Goal: Communication & Community: Share content

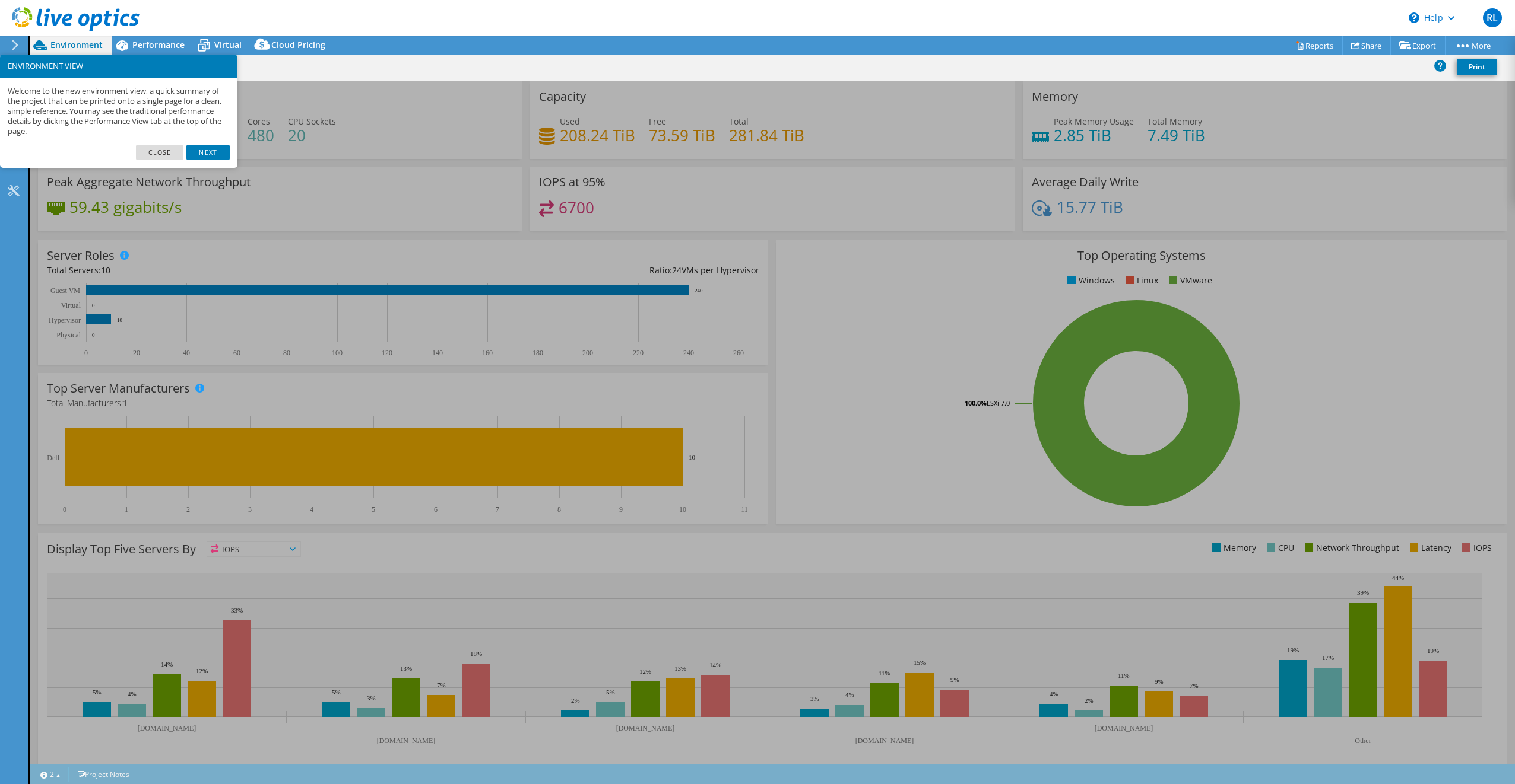
select select "USD"
select select "USWest"
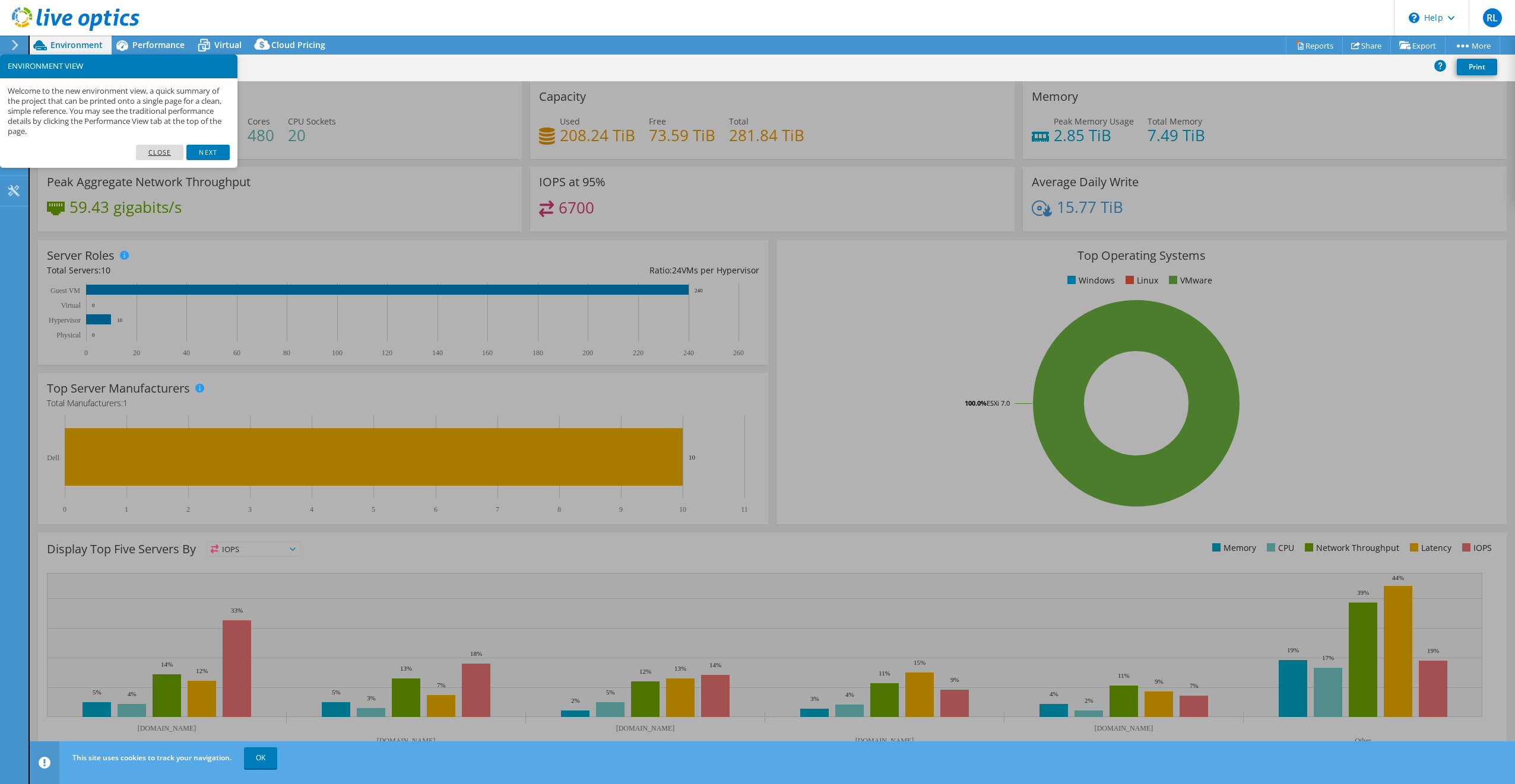
click at [153, 153] on link "Close" at bounding box center [159, 152] width 48 height 15
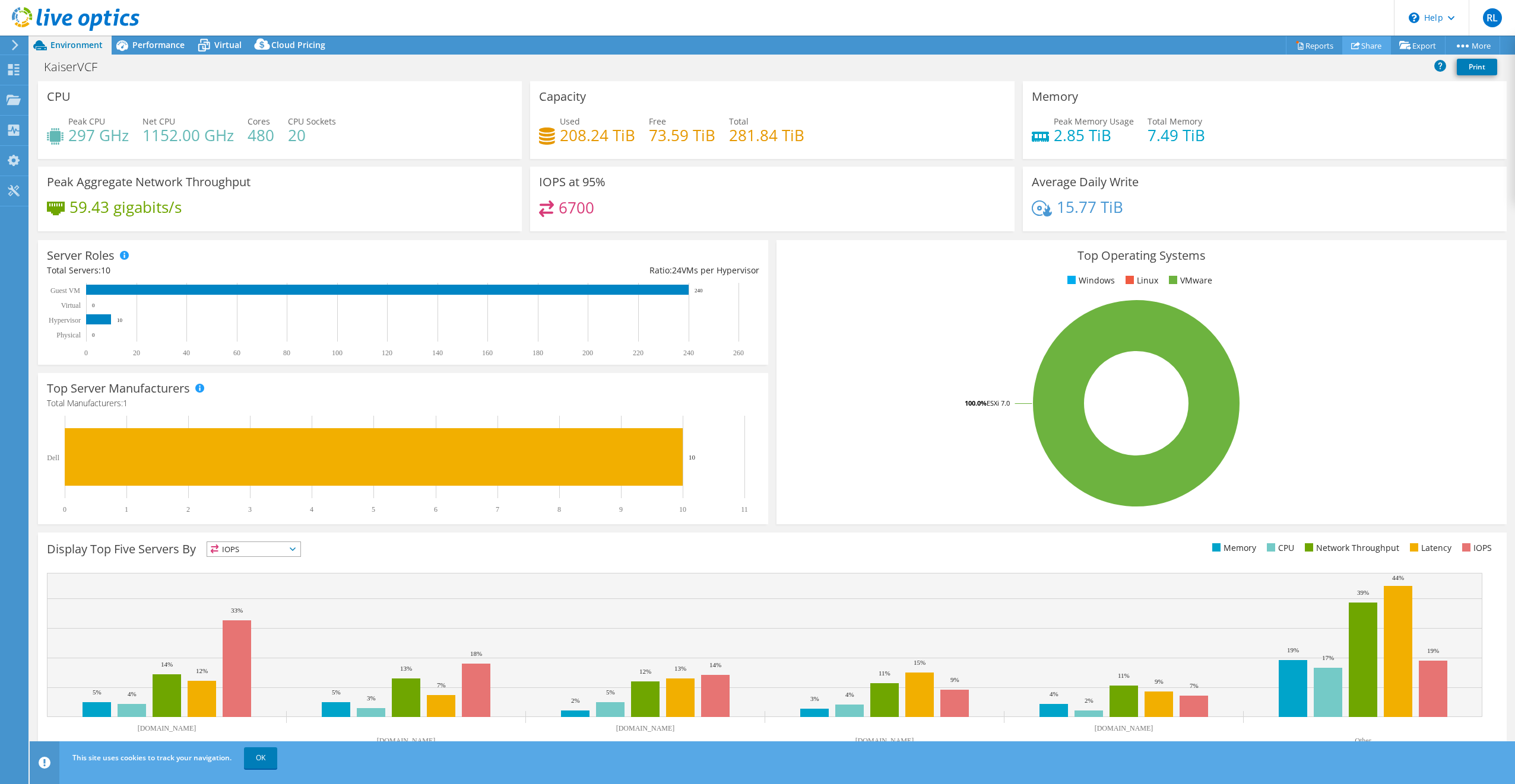
click at [1360, 43] on link "Share" at bounding box center [1367, 45] width 49 height 18
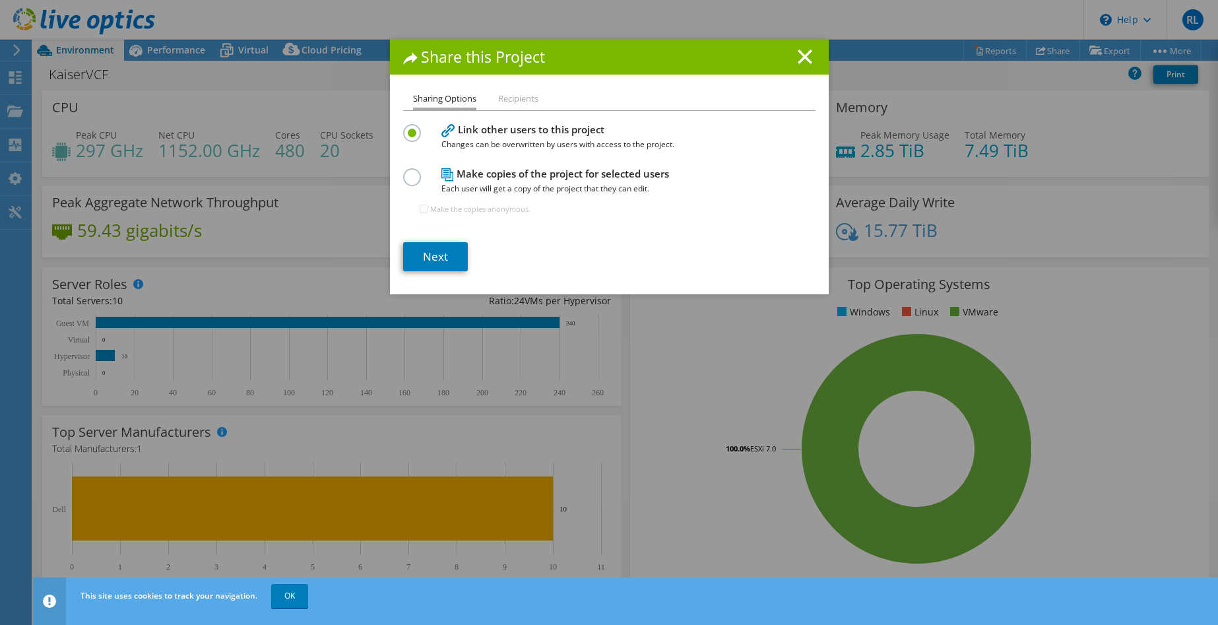
click at [602, 54] on h1 "Share this Project" at bounding box center [609, 56] width 412 height 15
click at [515, 99] on li "Recipients" at bounding box center [518, 99] width 40 height 16
click at [440, 251] on link "Next" at bounding box center [435, 256] width 65 height 29
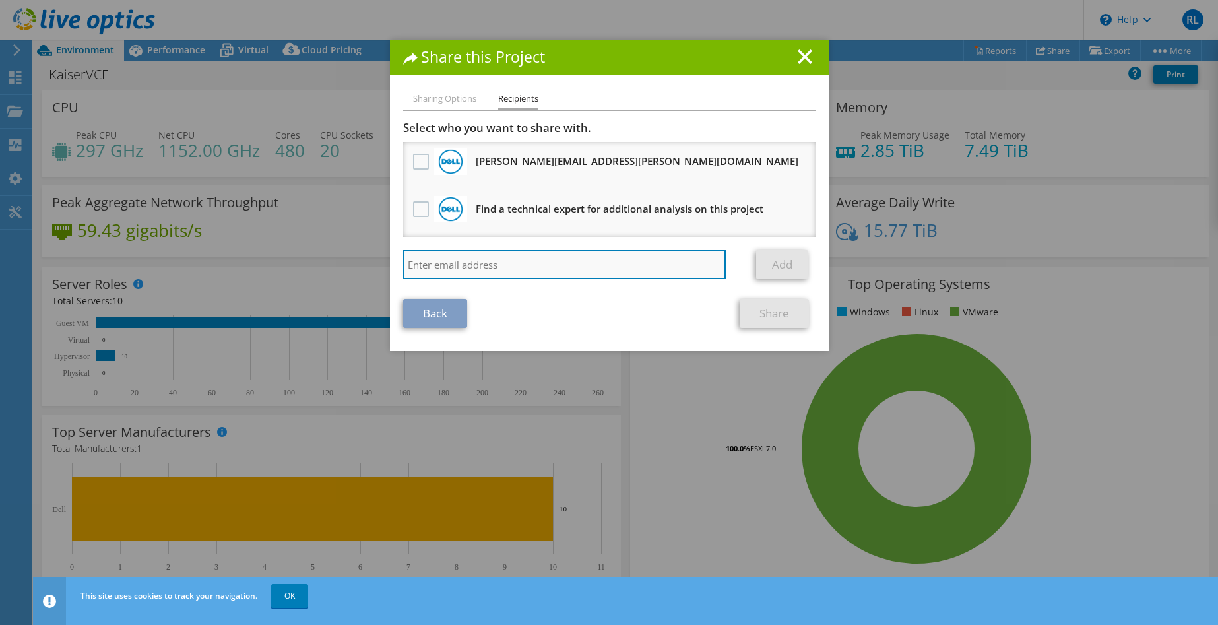
click at [451, 262] on input "search" at bounding box center [564, 264] width 323 height 29
paste input "[EMAIL_ADDRESS][DOMAIN_NAME]"
type input "[EMAIL_ADDRESS][DOMAIN_NAME]"
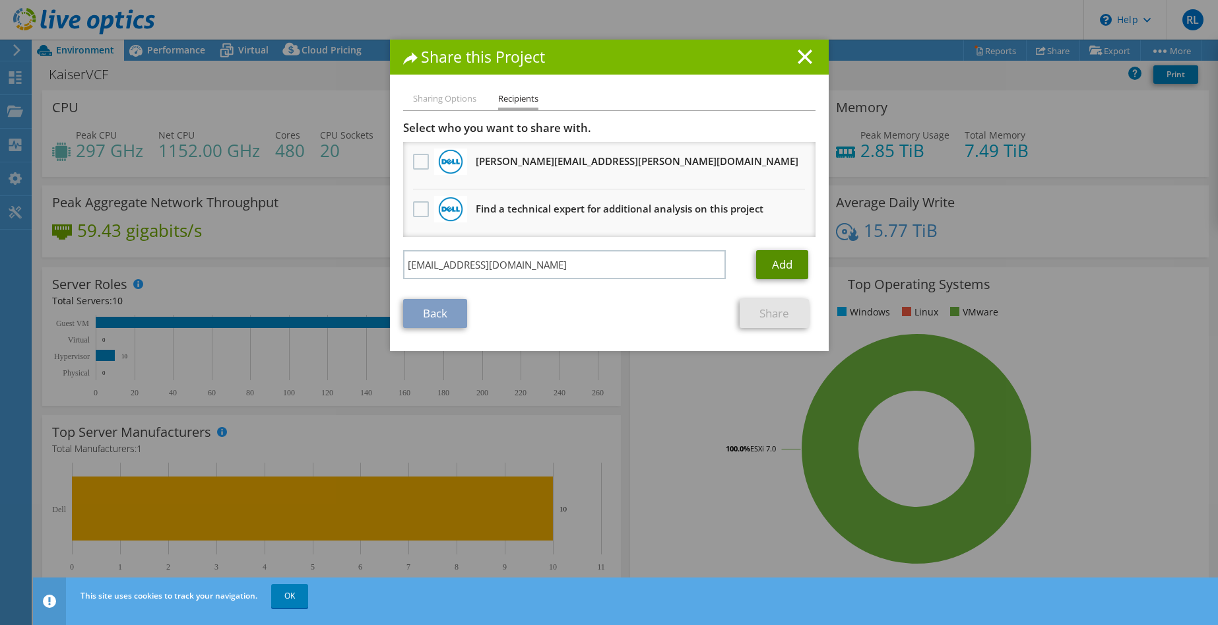
click at [768, 261] on link "Add" at bounding box center [782, 264] width 52 height 29
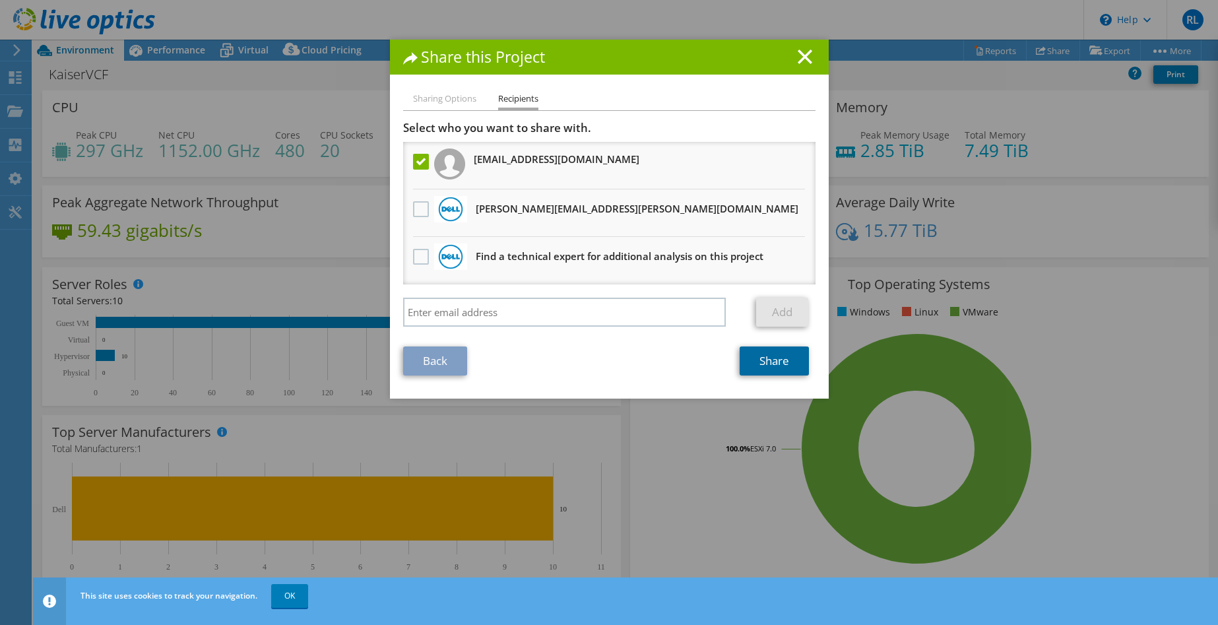
click at [777, 371] on link "Share" at bounding box center [774, 360] width 69 height 29
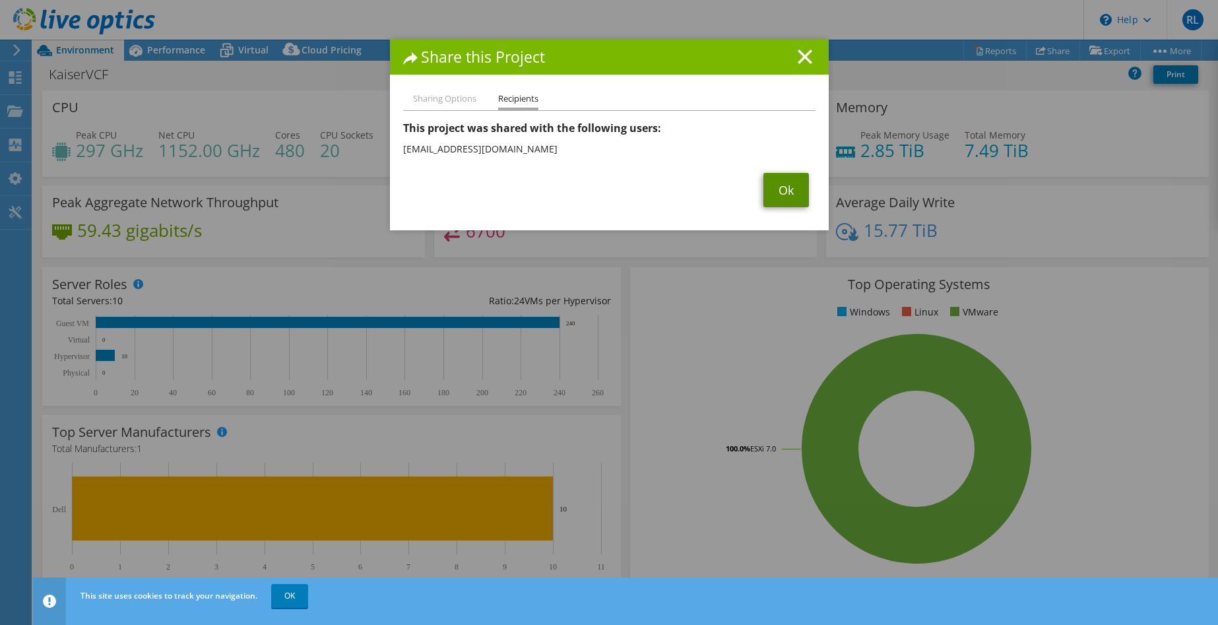
click at [785, 190] on link "Ok" at bounding box center [786, 190] width 46 height 34
